Goal: Task Accomplishment & Management: Use online tool/utility

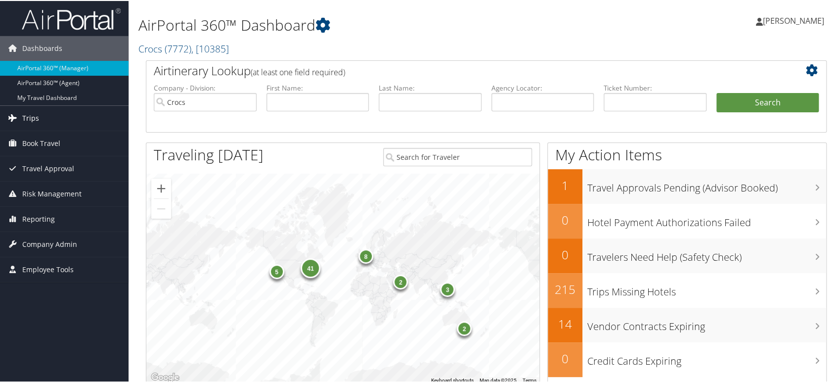
click at [47, 123] on link "Trips" at bounding box center [64, 117] width 129 height 25
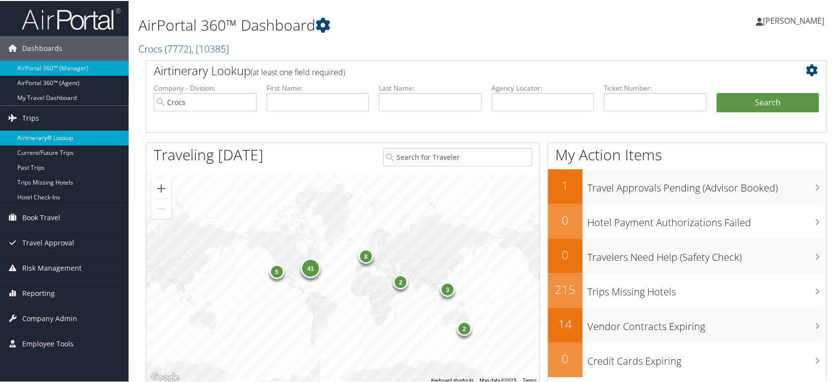
click at [41, 136] on link "Airtinerary® Lookup" at bounding box center [64, 137] width 129 height 15
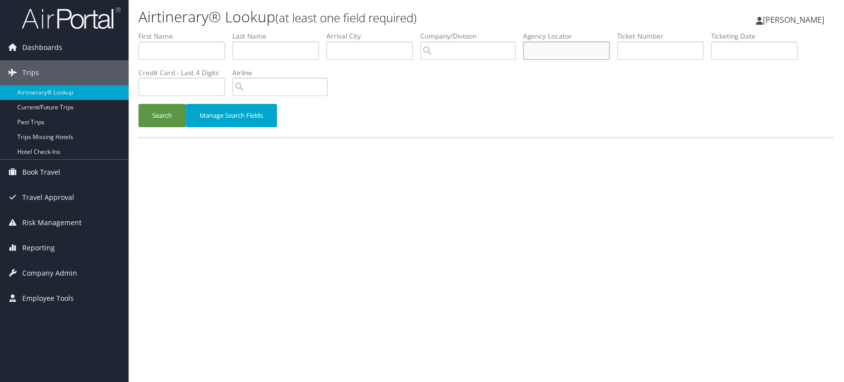
click at [561, 54] on input "text" at bounding box center [566, 51] width 87 height 18
paste input "D7NWCP"
type input "D7NWCP"
click at [161, 113] on button "Search" at bounding box center [161, 115] width 47 height 23
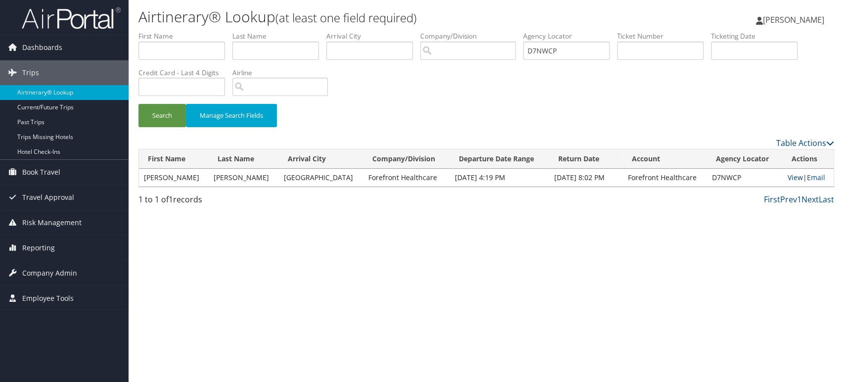
click at [789, 178] on link "View" at bounding box center [795, 177] width 15 height 9
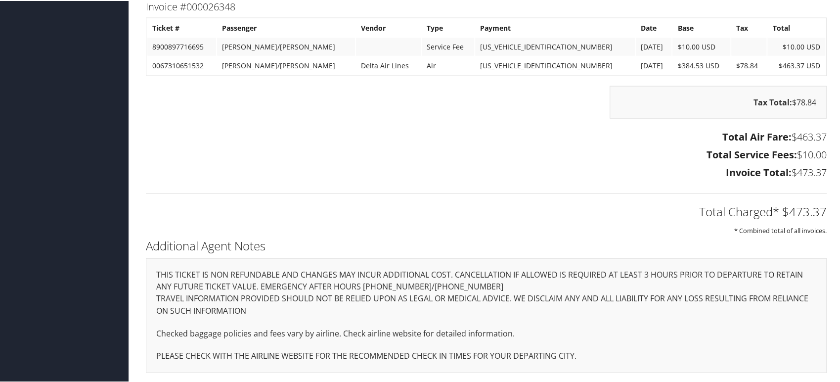
scroll to position [1447, 0]
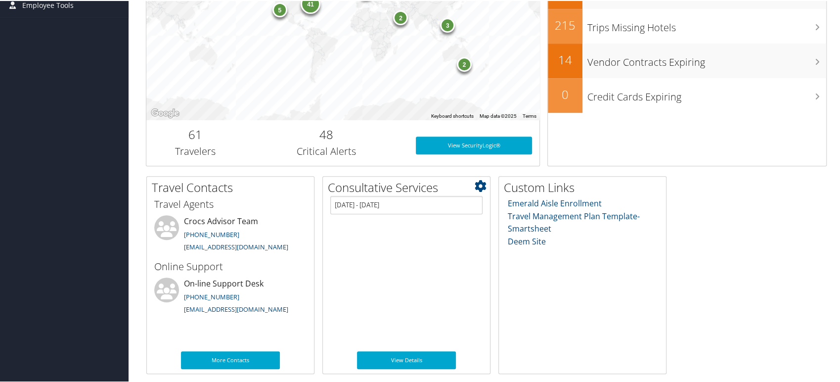
scroll to position [263, 0]
